Goal: Transaction & Acquisition: Subscribe to service/newsletter

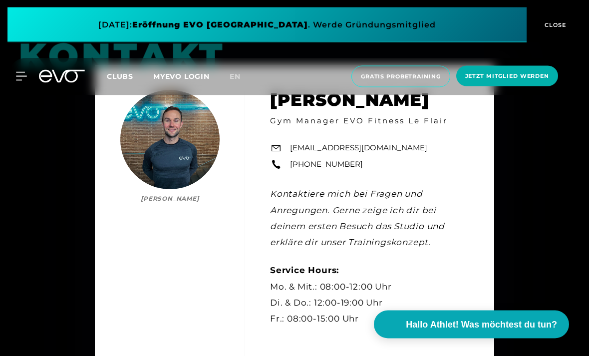
scroll to position [2434, 0]
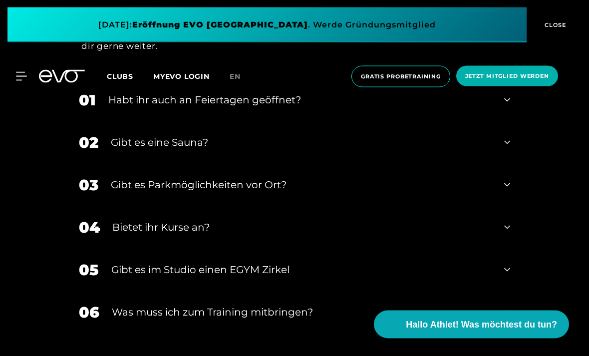
click at [507, 122] on div "01 Habt ihr auch an Feiertagen geöffnet?" at bounding box center [294, 100] width 451 height 42
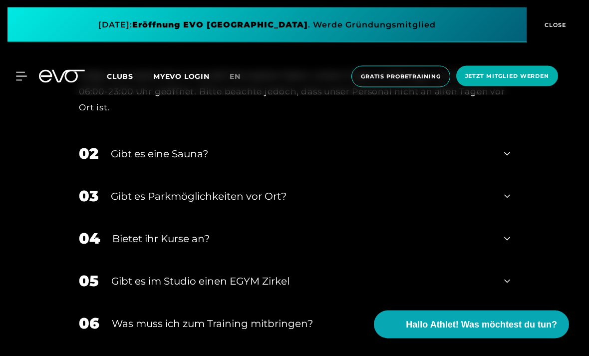
scroll to position [3035, 0]
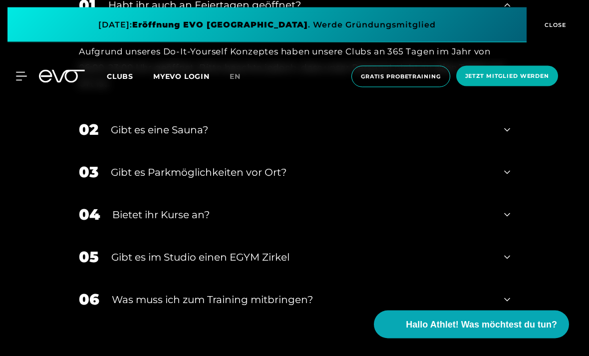
click at [517, 151] on div "02 Gibt es eine Sauna?" at bounding box center [294, 130] width 451 height 42
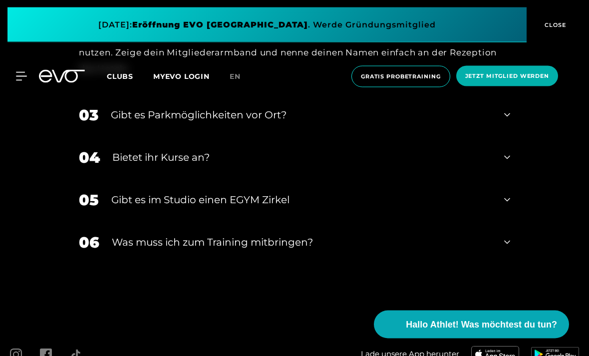
scroll to position [3204, 0]
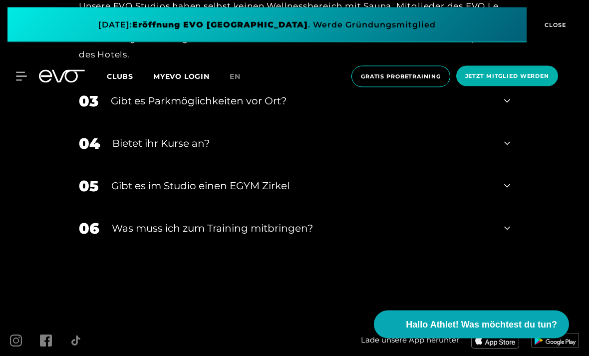
click at [514, 123] on div "03 Gibt es Parkmöglichkeiten vor Ort?" at bounding box center [294, 101] width 451 height 42
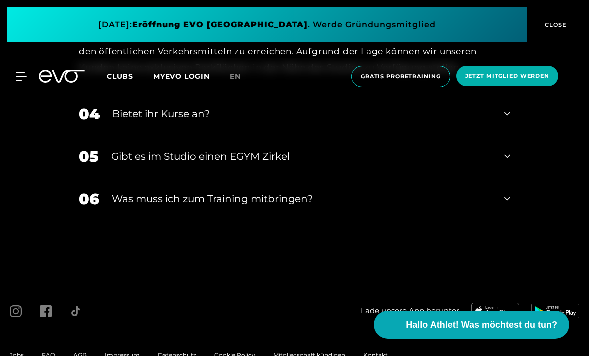
scroll to position [3319, 0]
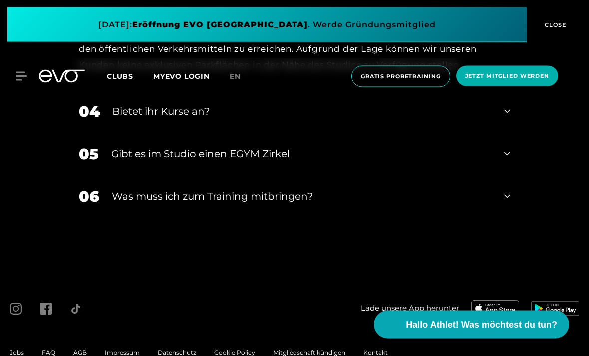
click at [509, 118] on icon at bounding box center [507, 112] width 6 height 12
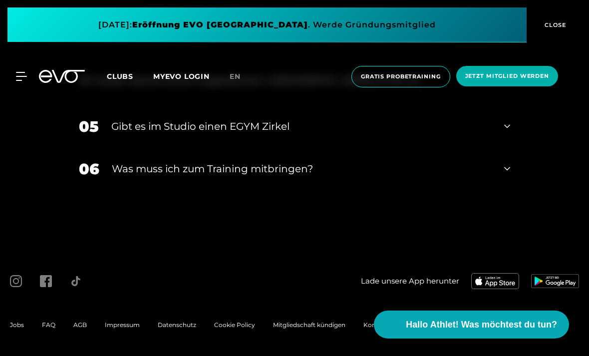
scroll to position [3412, 0]
click at [510, 148] on div "05 Gibt es im Studio einen EGYM Zirkel" at bounding box center [294, 126] width 451 height 42
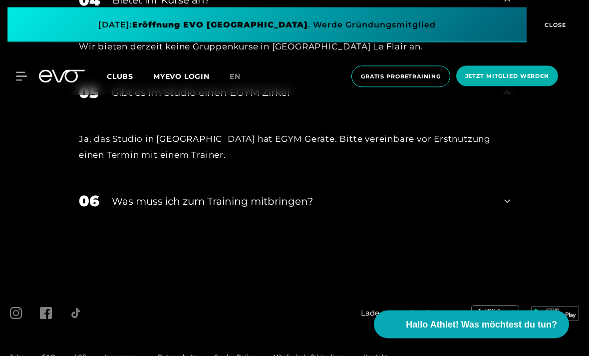
scroll to position [3490, 0]
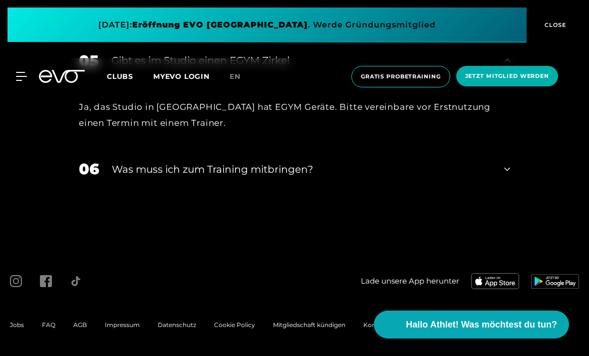
click at [506, 190] on div "06 Was muss ich zum Training mitbringen?" at bounding box center [294, 169] width 451 height 42
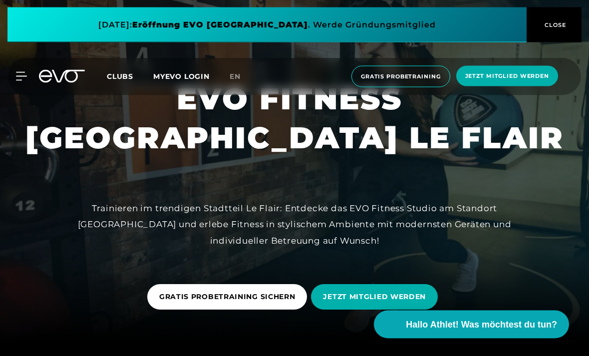
scroll to position [0, 0]
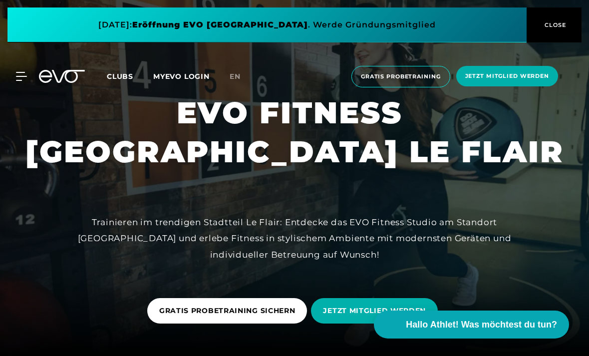
click at [25, 69] on div "MyEVO Login Über EVO Mitgliedschaften Probetraining TAGESPASS EVO Studios [GEOG…" at bounding box center [294, 76] width 585 height 37
click at [39, 71] on icon at bounding box center [62, 76] width 46 height 13
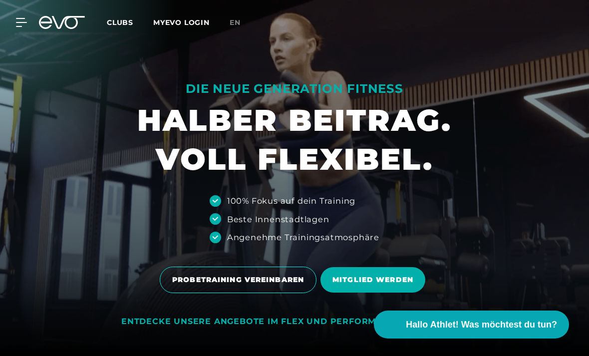
click at [28, 75] on div at bounding box center [294, 178] width 589 height 356
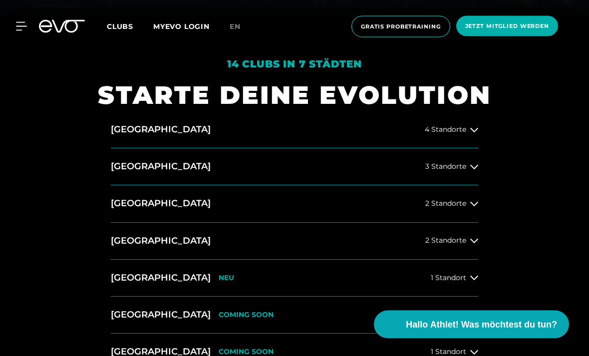
scroll to position [334, 0]
click at [442, 207] on span "2 Standorte" at bounding box center [445, 203] width 41 height 7
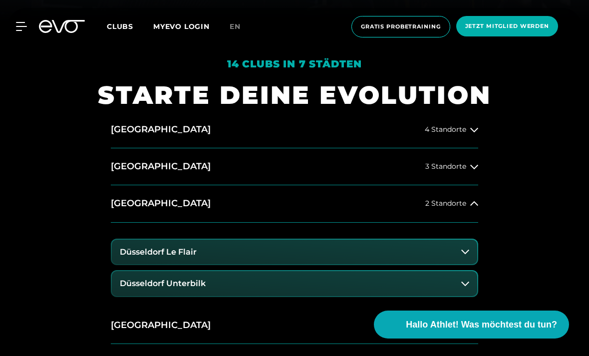
click at [220, 264] on button "Düsseldorf Le Flair" at bounding box center [294, 252] width 365 height 25
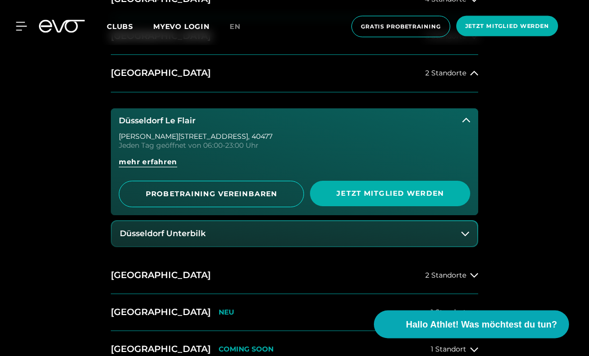
scroll to position [474, 0]
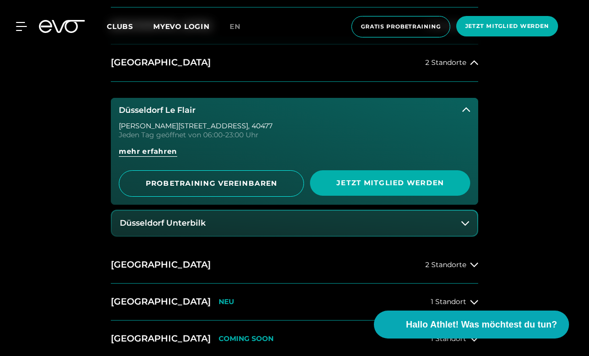
click at [393, 188] on span "Jetzt Mitglied werden" at bounding box center [390, 183] width 136 height 10
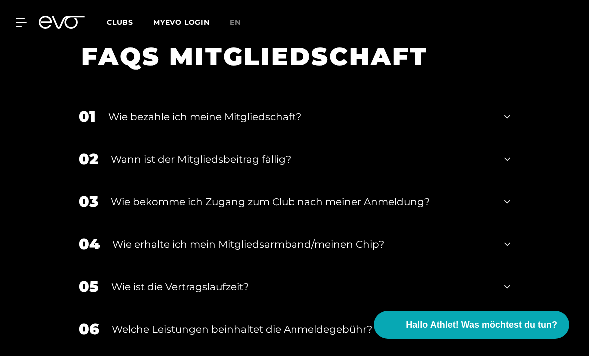
scroll to position [1954, 0]
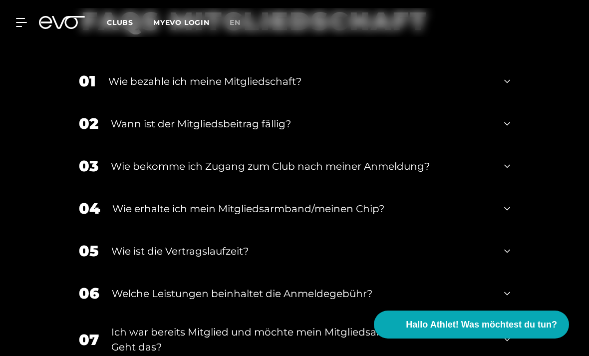
click at [275, 131] on div "Wann ist der Mitgliedsbeitrag fällig?" at bounding box center [301, 123] width 381 height 15
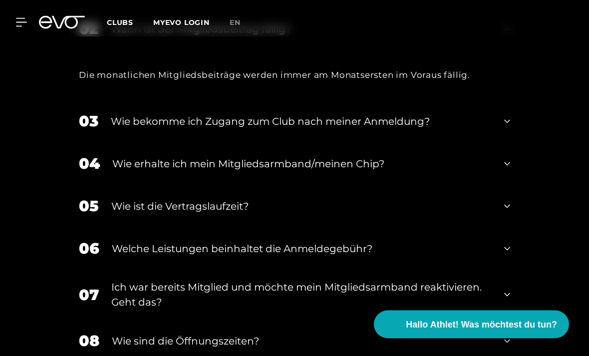
scroll to position [2050, 0]
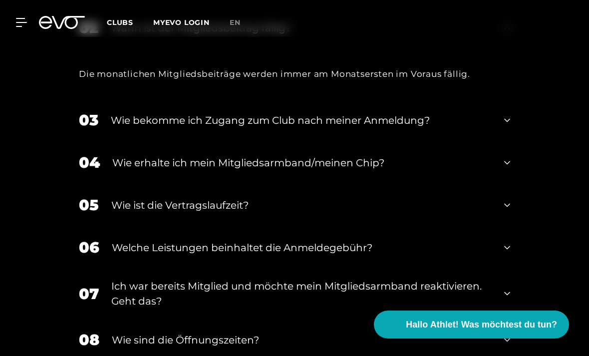
click at [266, 170] on div "Wie erhalte ich mein Mitgliedsarmband/meinen Chip?" at bounding box center [301, 162] width 379 height 15
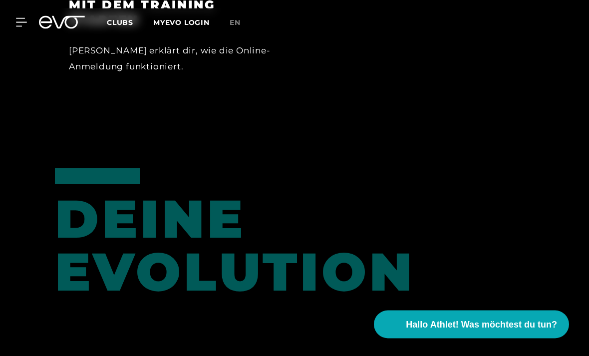
scroll to position [1439, 0]
